Goal: Task Accomplishment & Management: Complete application form

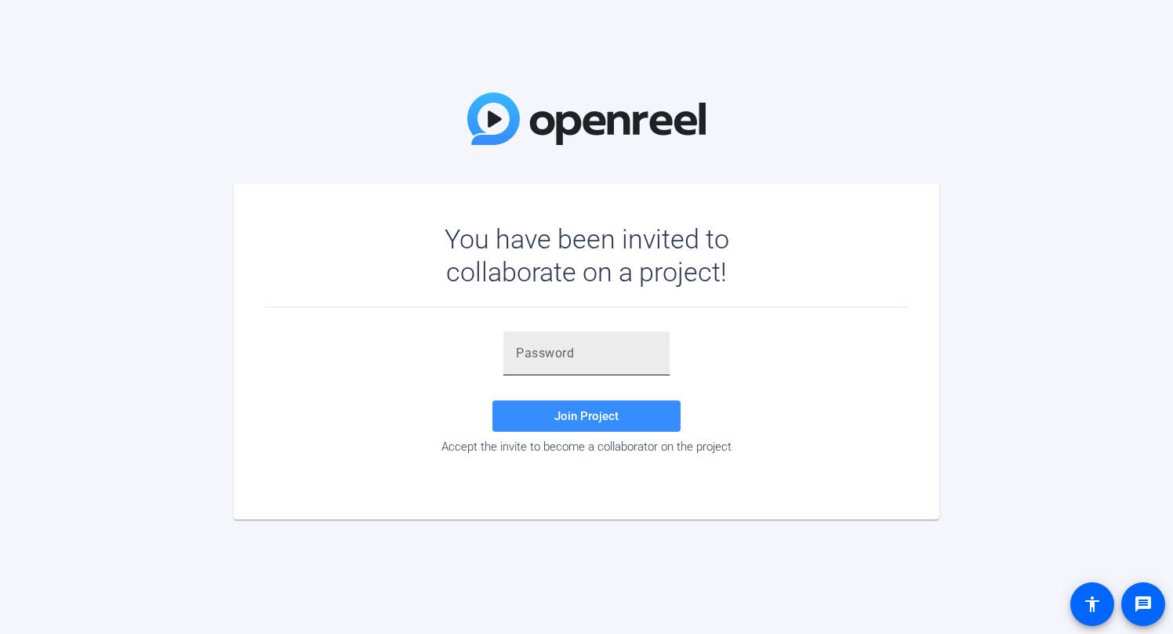
click at [566, 350] on input "text" at bounding box center [586, 353] width 141 height 19
paste input "_{3^jZ"
type input "_{3^jZ"
click at [597, 409] on span "Join Project" at bounding box center [586, 416] width 64 height 14
